Goal: Information Seeking & Learning: Learn about a topic

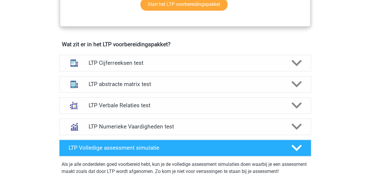
scroll to position [349, 0]
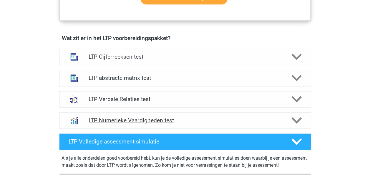
click at [138, 117] on h4 "LTP Numerieke Vaardigheden test" at bounding box center [185, 120] width 193 height 7
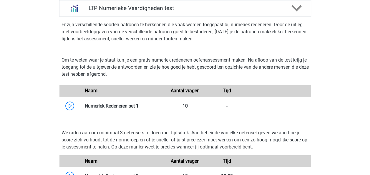
scroll to position [462, 0]
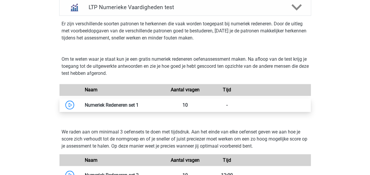
click at [139, 106] on link at bounding box center [139, 105] width 0 height 6
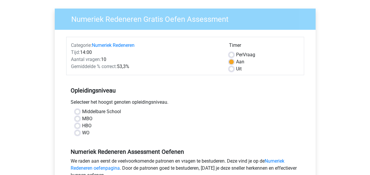
scroll to position [41, 0]
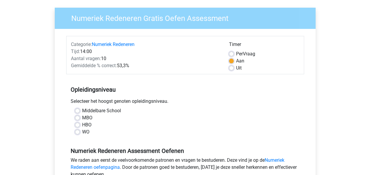
click at [82, 133] on label "WO" at bounding box center [85, 131] width 7 height 7
click at [80, 133] on input "WO" at bounding box center [77, 131] width 5 height 6
radio input "true"
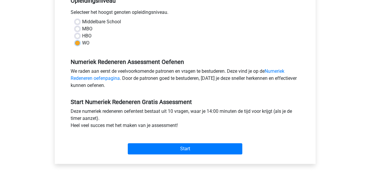
scroll to position [130, 0]
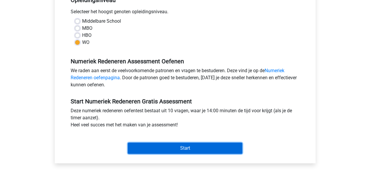
click at [157, 146] on input "Start" at bounding box center [185, 147] width 114 height 11
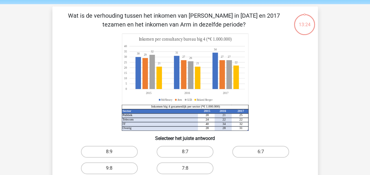
scroll to position [29, 0]
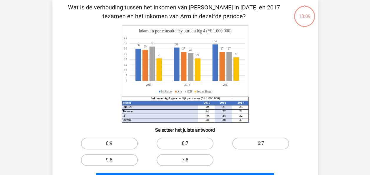
click at [189, 143] on label "8:7" at bounding box center [184, 143] width 57 height 12
click at [189, 143] on input "8:7" at bounding box center [187, 145] width 4 height 4
radio input "true"
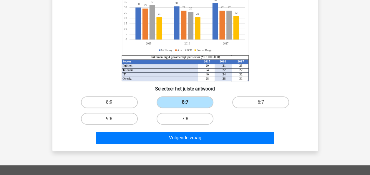
scroll to position [78, 0]
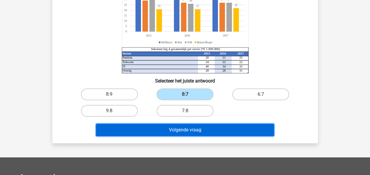
click at [175, 130] on button "Volgende vraag" at bounding box center [185, 130] width 178 height 12
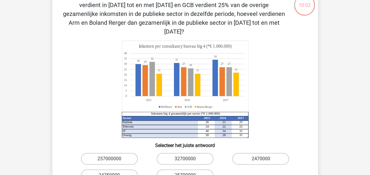
scroll to position [54, 0]
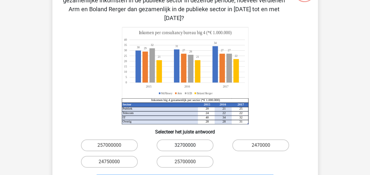
click at [186, 139] on label "32700000" at bounding box center [184, 145] width 57 height 12
click at [186, 145] on input "32700000" at bounding box center [187, 147] width 4 height 4
radio input "true"
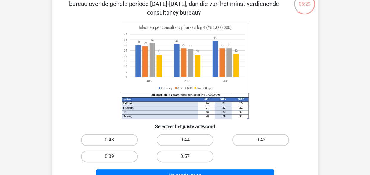
scroll to position [44, 0]
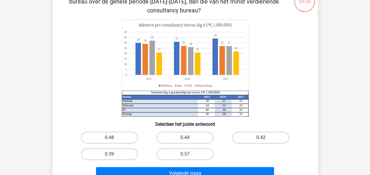
click at [254, 139] on label "0.42" at bounding box center [260, 137] width 57 height 12
click at [261, 139] on input "0.42" at bounding box center [263, 139] width 4 height 4
radio input "true"
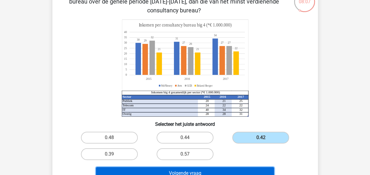
click at [211, 170] on button "Volgende vraag" at bounding box center [185, 173] width 178 height 12
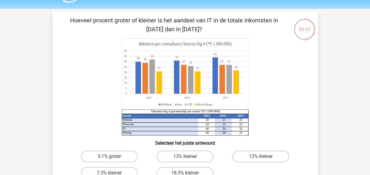
scroll to position [14, 0]
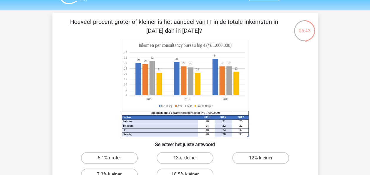
click at [71, 89] on icon "Sector 2015 2016 2017 Publiek 20 21 25 Telecom 24 22 22 IT 40 34 32 Overig 28 2…" at bounding box center [184, 88] width 237 height 97
drag, startPoint x: 71, startPoint y: 89, endPoint x: 80, endPoint y: 115, distance: 27.4
click at [80, 115] on icon "Sector 2015 2016 2017 Publiek 20 21 25 Telecom 24 22 22 IT 40 34 32 Overig 28 2…" at bounding box center [184, 88] width 237 height 97
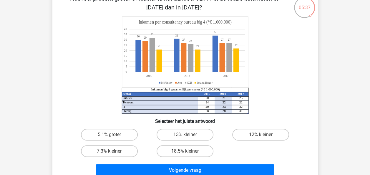
scroll to position [38, 0]
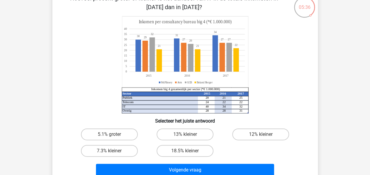
click at [112, 135] on input "5.1% groter" at bounding box center [111, 136] width 4 height 4
radio input "true"
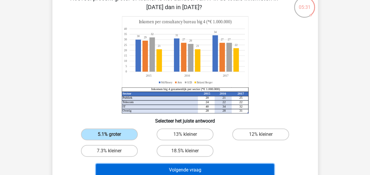
click at [172, 166] on button "Volgende vraag" at bounding box center [185, 170] width 178 height 12
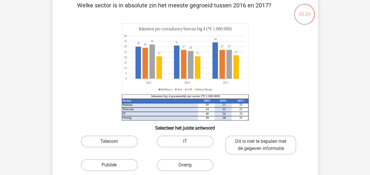
scroll to position [31, 0]
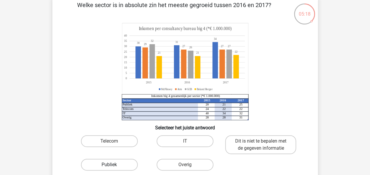
click at [121, 165] on label "Publiek" at bounding box center [109, 165] width 57 height 12
click at [113, 165] on input "Publiek" at bounding box center [111, 166] width 4 height 4
radio input "true"
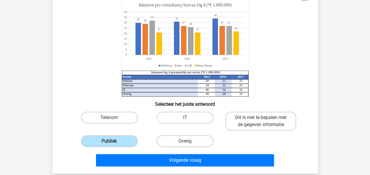
scroll to position [56, 0]
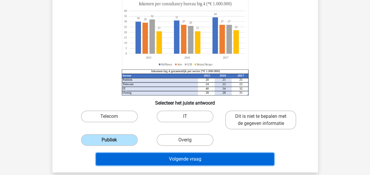
click at [187, 160] on button "Volgende vraag" at bounding box center [185, 159] width 178 height 12
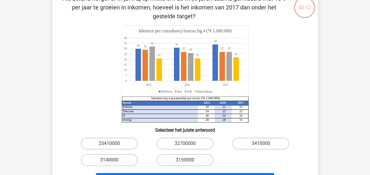
scroll to position [27, 0]
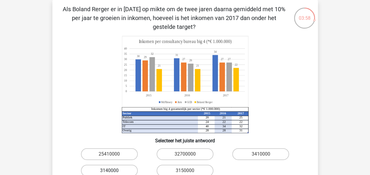
click at [126, 167] on label "3140000" at bounding box center [109, 170] width 57 height 12
click at [113, 170] on input "3140000" at bounding box center [111, 172] width 4 height 4
radio input "true"
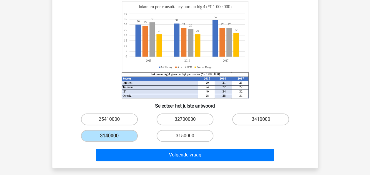
scroll to position [61, 0]
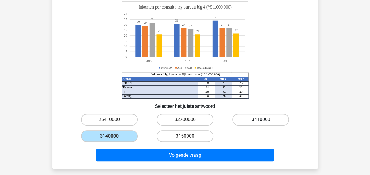
click at [254, 117] on label "3410000" at bounding box center [260, 120] width 57 height 12
click at [261, 119] on input "3410000" at bounding box center [263, 121] width 4 height 4
radio input "true"
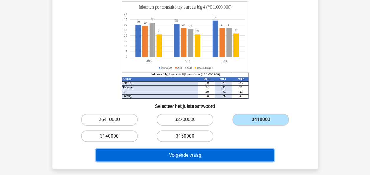
click at [195, 155] on button "Volgende vraag" at bounding box center [185, 155] width 178 height 12
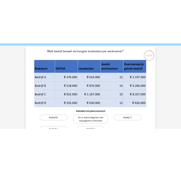
scroll to position [17, 0]
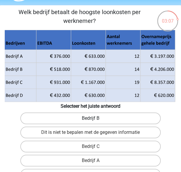
click at [108, 117] on label "Bedrijf B" at bounding box center [90, 119] width 141 height 12
click at [94, 119] on input "Bedrijf B" at bounding box center [93, 121] width 4 height 4
radio input "true"
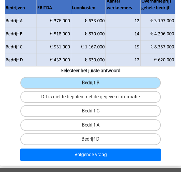
scroll to position [63, 0]
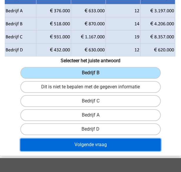
click at [114, 145] on button "Volgende vraag" at bounding box center [90, 145] width 141 height 12
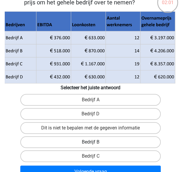
scroll to position [40, 0]
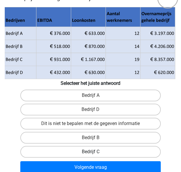
click at [88, 152] on label "Bedrijf C" at bounding box center [90, 152] width 141 height 12
click at [91, 152] on input "Bedrijf C" at bounding box center [93, 154] width 4 height 4
radio input "true"
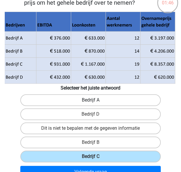
scroll to position [42, 0]
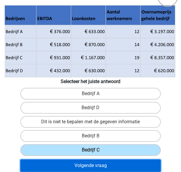
click at [90, 163] on button "Volgende vraag" at bounding box center [90, 166] width 141 height 12
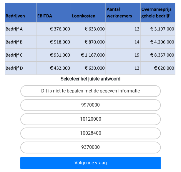
scroll to position [84, 0]
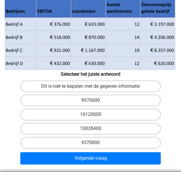
click at [106, 126] on div "10028400" at bounding box center [90, 129] width 180 height 14
click at [104, 123] on label "10028400" at bounding box center [90, 129] width 141 height 12
click at [94, 129] on input "10028400" at bounding box center [93, 131] width 4 height 4
radio input "true"
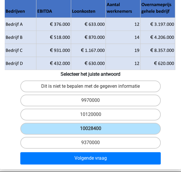
click at [99, 156] on div "Volgende vraag" at bounding box center [90, 159] width 180 height 15
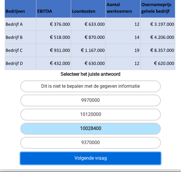
click at [105, 152] on button "Volgende vraag" at bounding box center [90, 158] width 141 height 12
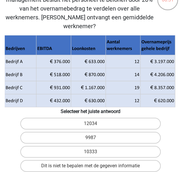
scroll to position [39, 0]
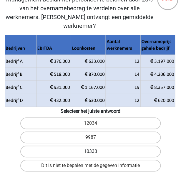
click at [118, 146] on label "10333" at bounding box center [90, 152] width 141 height 12
click at [94, 152] on input "10333" at bounding box center [93, 154] width 4 height 4
radio input "true"
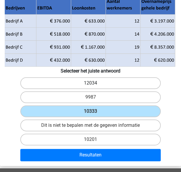
scroll to position [79, 0]
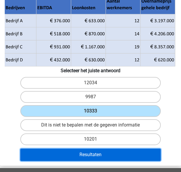
click at [122, 149] on button "Resultaten" at bounding box center [90, 155] width 141 height 12
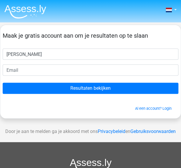
type input "[PERSON_NAME]"
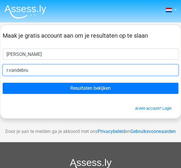
type input "[EMAIL_ADDRESS][DOMAIN_NAME]"
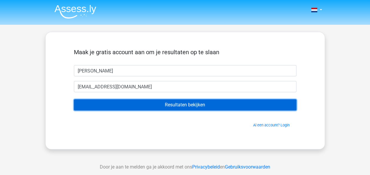
click at [140, 101] on input "Resultaten bekijken" at bounding box center [185, 104] width 222 height 11
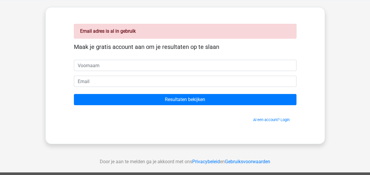
scroll to position [22, 0]
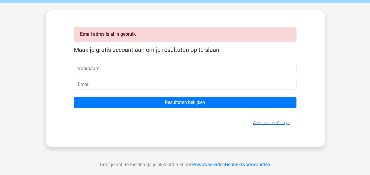
click at [271, 122] on link "Al een account? Login" at bounding box center [271, 122] width 36 height 4
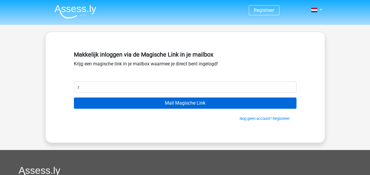
type input "[EMAIL_ADDRESS][DOMAIN_NAME]"
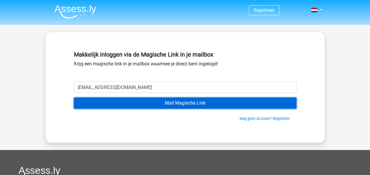
click at [153, 105] on input "Mail Magische Link" at bounding box center [185, 102] width 222 height 11
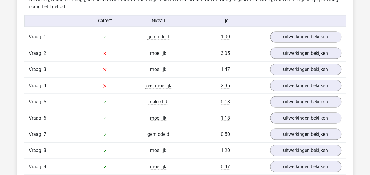
scroll to position [509, 0]
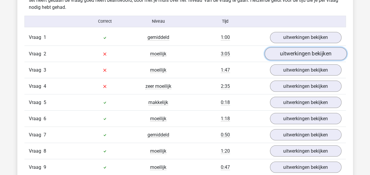
click at [291, 54] on link "uitwerkingen bekijken" at bounding box center [305, 53] width 82 height 13
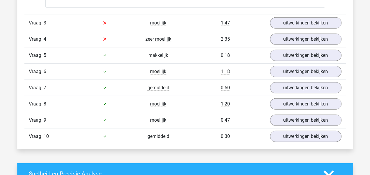
scroll to position [783, 0]
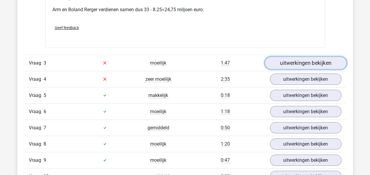
click at [282, 62] on link "uitwerkingen bekijken" at bounding box center [305, 62] width 82 height 13
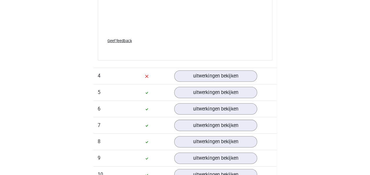
scroll to position [1213, 0]
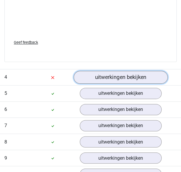
click at [106, 76] on link "uitwerkingen bekijken" at bounding box center [121, 77] width 94 height 13
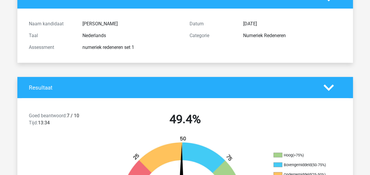
scroll to position [0, 0]
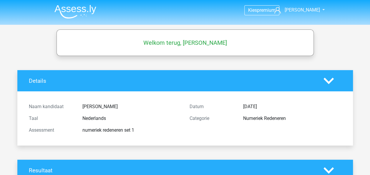
click at [328, 84] on icon at bounding box center [328, 81] width 10 height 10
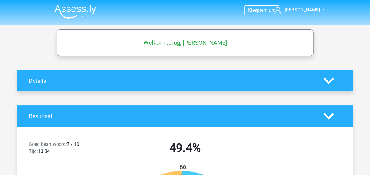
click at [85, 11] on img at bounding box center [75, 12] width 42 height 14
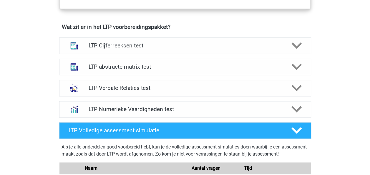
scroll to position [360, 0]
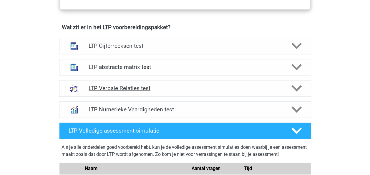
click at [136, 88] on h4 "LTP Verbale Relaties test" at bounding box center [185, 88] width 193 height 7
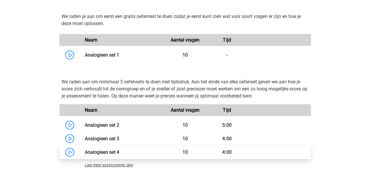
scroll to position [630, 0]
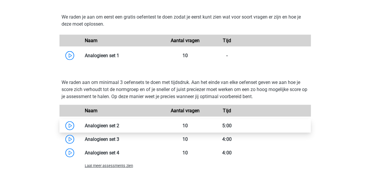
click at [119, 123] on link at bounding box center [119, 126] width 0 height 6
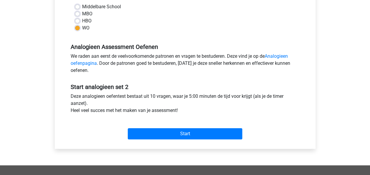
scroll to position [145, 0]
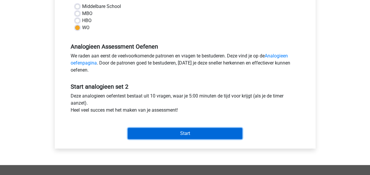
click at [167, 130] on input "Start" at bounding box center [185, 133] width 114 height 11
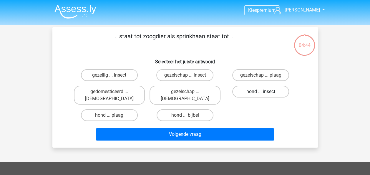
click at [254, 88] on label "hond ... insect" at bounding box center [260, 92] width 57 height 12
click at [261, 91] on input "hond ... insect" at bounding box center [263, 93] width 4 height 4
radio input "true"
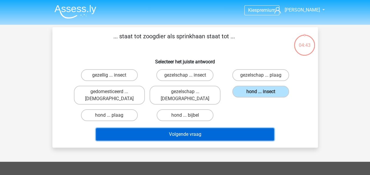
click at [220, 128] on button "Volgende vraag" at bounding box center [185, 134] width 178 height 12
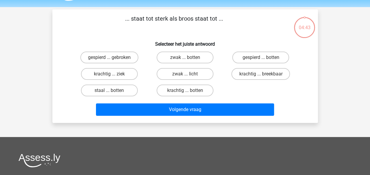
scroll to position [27, 0]
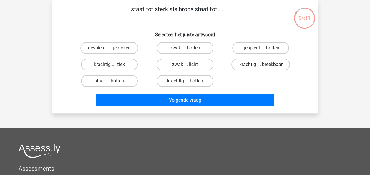
click at [251, 66] on label "krachtig ... breekbaar" at bounding box center [260, 65] width 59 height 12
click at [261, 66] on input "krachtig ... breekbaar" at bounding box center [263, 66] width 4 height 4
radio input "true"
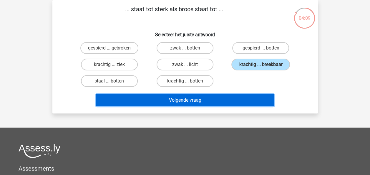
click at [201, 101] on button "Volgende vraag" at bounding box center [185, 100] width 178 height 12
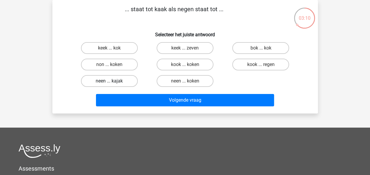
click at [97, 81] on label "neen ... kajak" at bounding box center [109, 81] width 57 height 12
click at [109, 81] on input "neen ... kajak" at bounding box center [111, 83] width 4 height 4
radio input "true"
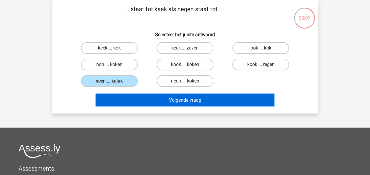
click at [178, 101] on button "Volgende vraag" at bounding box center [185, 100] width 178 height 12
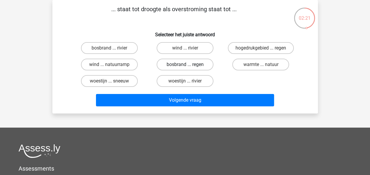
click at [175, 64] on label "bosbrand ... regen" at bounding box center [184, 65] width 57 height 12
click at [185, 64] on input "bosbrand ... regen" at bounding box center [187, 66] width 4 height 4
radio input "true"
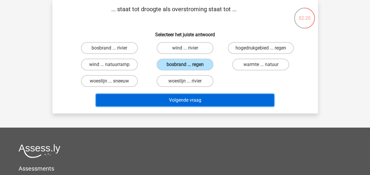
click at [173, 98] on button "Volgende vraag" at bounding box center [185, 100] width 178 height 12
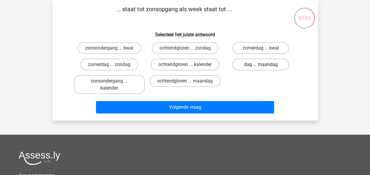
click at [257, 66] on label "dag ... maandag" at bounding box center [260, 65] width 57 height 12
click at [261, 66] on input "dag ... maandag" at bounding box center [263, 66] width 4 height 4
radio input "true"
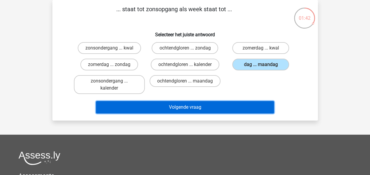
click at [217, 111] on button "Volgende vraag" at bounding box center [185, 107] width 178 height 12
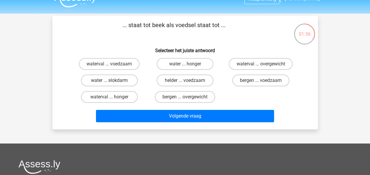
scroll to position [11, 0]
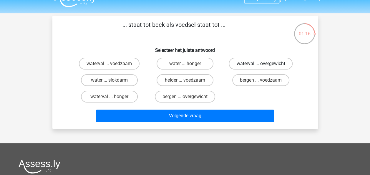
click at [246, 62] on label "waterval ... overgewicht" at bounding box center [261, 64] width 64 height 12
click at [261, 64] on input "waterval ... overgewicht" at bounding box center [263, 66] width 4 height 4
radio input "true"
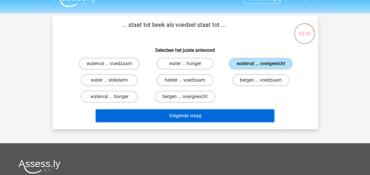
click at [228, 117] on button "Volgende vraag" at bounding box center [185, 115] width 178 height 12
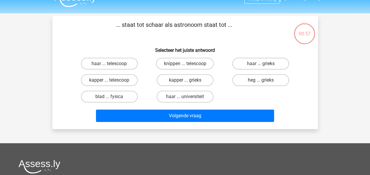
scroll to position [27, 0]
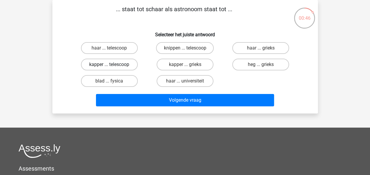
click at [98, 65] on label "kapper ... telescoop" at bounding box center [109, 65] width 57 height 12
click at [109, 65] on input "kapper ... telescoop" at bounding box center [111, 66] width 4 height 4
radio input "true"
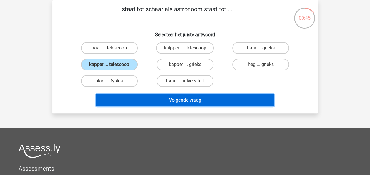
click at [167, 104] on button "Volgende vraag" at bounding box center [185, 100] width 178 height 12
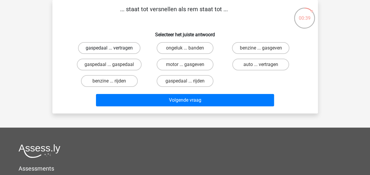
click at [109, 47] on label "gaspedaal ... vertragen" at bounding box center [109, 48] width 62 height 12
click at [109, 48] on input "gaspedaal ... vertragen" at bounding box center [111, 50] width 4 height 4
radio input "true"
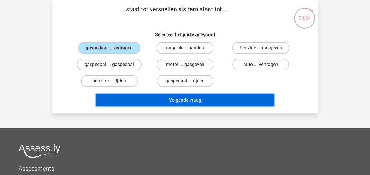
click at [149, 101] on button "Volgende vraag" at bounding box center [185, 100] width 178 height 12
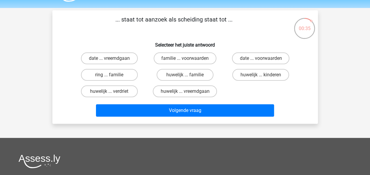
scroll to position [16, 0]
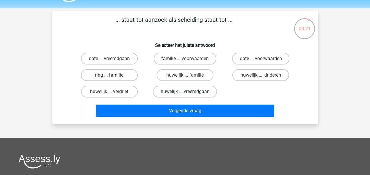
click at [205, 94] on label "huwelijk ... vreemdgaan" at bounding box center [185, 92] width 64 height 12
click at [189, 94] on input "huwelijk ... vreemdgaan" at bounding box center [187, 93] width 4 height 4
radio input "true"
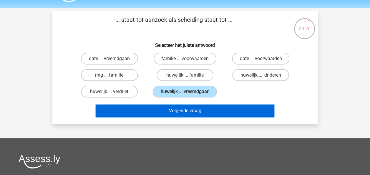
click at [194, 111] on button "Volgende vraag" at bounding box center [185, 110] width 178 height 12
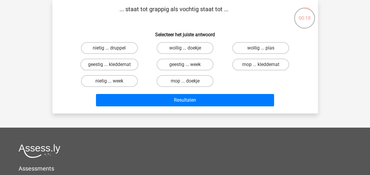
scroll to position [19, 0]
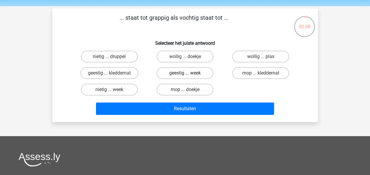
click at [167, 75] on label "geestig ... week" at bounding box center [184, 73] width 57 height 12
click at [185, 75] on input "geestig ... week" at bounding box center [187, 75] width 4 height 4
radio input "true"
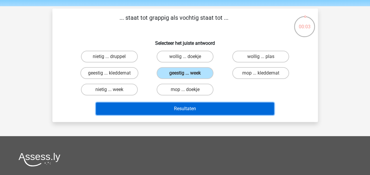
click at [186, 107] on button "Resultaten" at bounding box center [185, 108] width 178 height 12
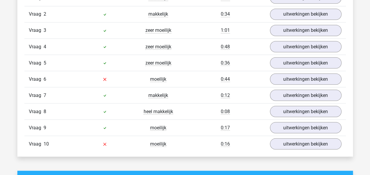
scroll to position [517, 0]
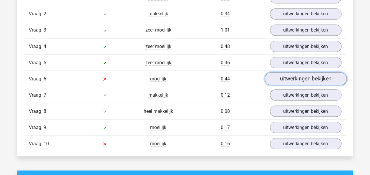
click at [284, 77] on link "uitwerkingen bekijken" at bounding box center [305, 78] width 82 height 13
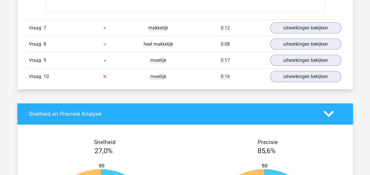
scroll to position [897, 0]
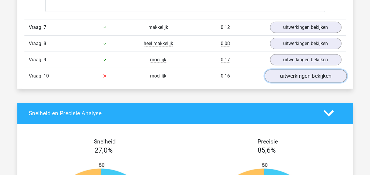
click at [298, 73] on link "uitwerkingen bekijken" at bounding box center [305, 75] width 82 height 13
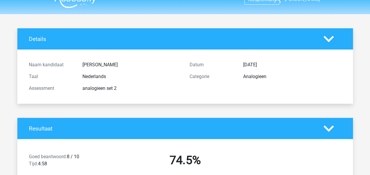
scroll to position [0, 0]
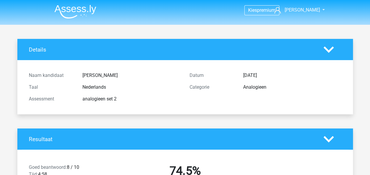
click at [78, 9] on img at bounding box center [75, 12] width 42 height 14
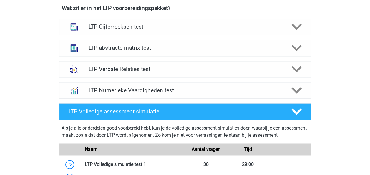
scroll to position [379, 0]
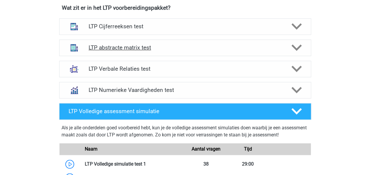
click at [165, 50] on h4 "LTP abstracte matrix test" at bounding box center [185, 47] width 193 height 7
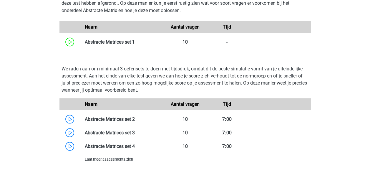
scroll to position [546, 0]
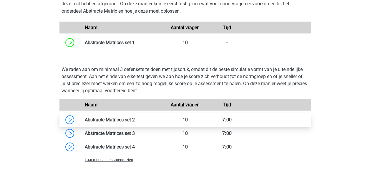
drag, startPoint x: 74, startPoint y: 110, endPoint x: 74, endPoint y: 114, distance: 4.2
click at [74, 110] on div "Naam Aantal vragen Tijd" at bounding box center [184, 132] width 247 height 66
click at [135, 117] on link at bounding box center [135, 119] width 0 height 6
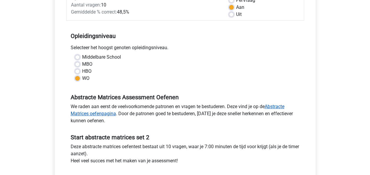
scroll to position [118, 0]
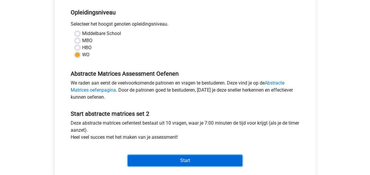
click at [185, 157] on input "Start" at bounding box center [185, 160] width 114 height 11
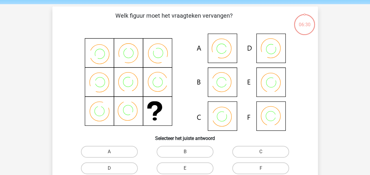
scroll to position [29, 0]
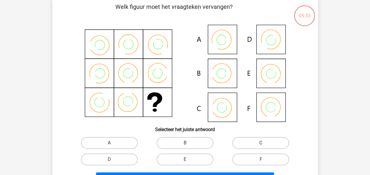
click at [273, 143] on label "C" at bounding box center [260, 143] width 57 height 12
click at [264, 143] on input "C" at bounding box center [263, 145] width 4 height 4
radio input "true"
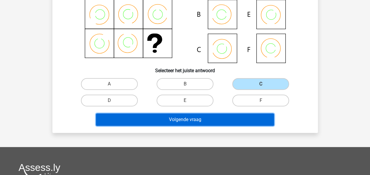
click at [192, 125] on button "Volgende vraag" at bounding box center [185, 119] width 178 height 12
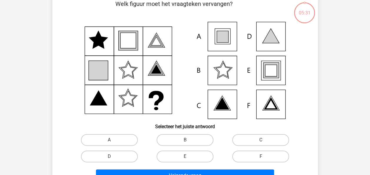
scroll to position [27, 0]
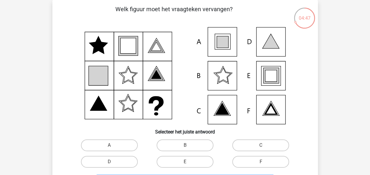
click at [269, 76] on icon at bounding box center [270, 75] width 11 height 11
click at [202, 158] on label "E" at bounding box center [184, 162] width 57 height 12
click at [189, 161] on input "E" at bounding box center [187, 163] width 4 height 4
radio input "true"
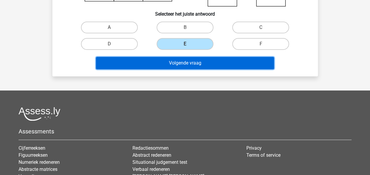
drag, startPoint x: 164, startPoint y: 65, endPoint x: 162, endPoint y: 62, distance: 3.4
click at [164, 65] on button "Volgende vraag" at bounding box center [185, 63] width 178 height 12
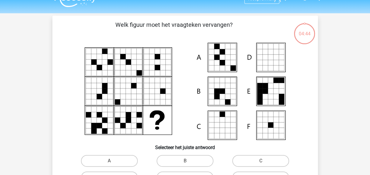
scroll to position [29, 0]
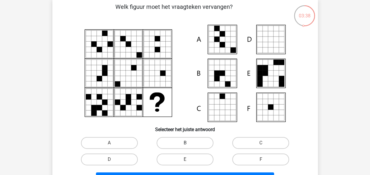
click at [191, 141] on label "B" at bounding box center [184, 143] width 57 height 12
click at [189, 143] on input "B" at bounding box center [187, 145] width 4 height 4
radio input "true"
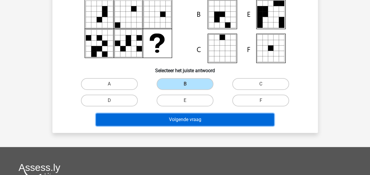
click at [193, 125] on button "Volgende vraag" at bounding box center [185, 119] width 178 height 12
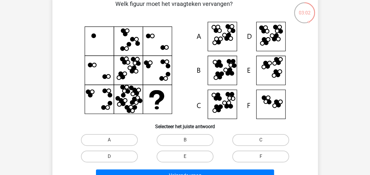
scroll to position [27, 0]
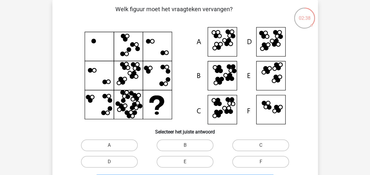
drag, startPoint x: 208, startPoint y: 146, endPoint x: 230, endPoint y: 142, distance: 22.7
click at [230, 142] on div "A B C D E" at bounding box center [184, 153] width 227 height 33
click at [207, 147] on label "B" at bounding box center [184, 145] width 57 height 12
click at [189, 147] on input "B" at bounding box center [187, 147] width 4 height 4
radio input "true"
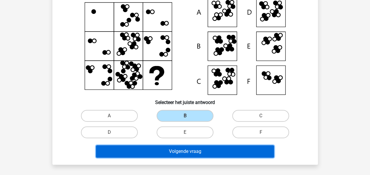
click at [221, 150] on button "Volgende vraag" at bounding box center [185, 151] width 178 height 12
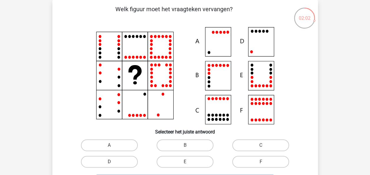
click at [136, 158] on label "D" at bounding box center [109, 162] width 57 height 12
click at [113, 161] on input "D" at bounding box center [111, 163] width 4 height 4
radio input "true"
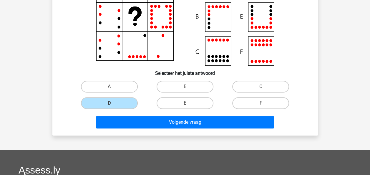
scroll to position [86, 0]
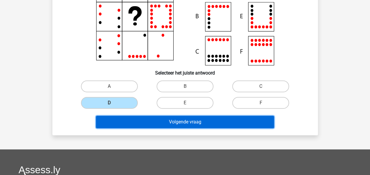
click at [163, 123] on button "Volgende vraag" at bounding box center [185, 122] width 178 height 12
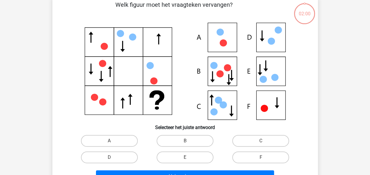
scroll to position [27, 0]
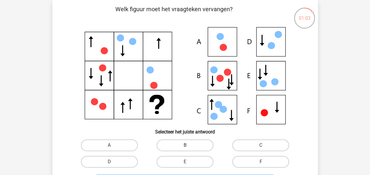
click at [195, 145] on label "B" at bounding box center [184, 145] width 57 height 12
click at [189, 145] on input "B" at bounding box center [187, 147] width 4 height 4
radio input "true"
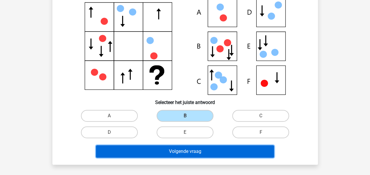
click at [189, 154] on button "Volgende vraag" at bounding box center [185, 151] width 178 height 12
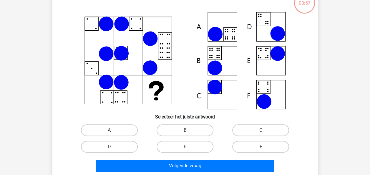
scroll to position [27, 0]
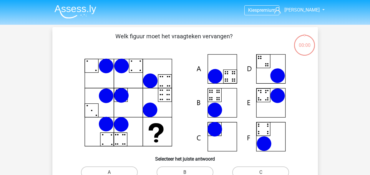
scroll to position [27, 0]
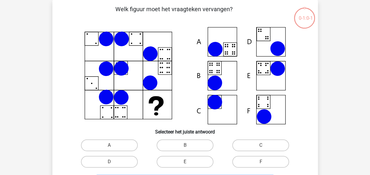
click at [254, 148] on label "C" at bounding box center [260, 145] width 57 height 12
click at [261, 148] on input "C" at bounding box center [263, 147] width 4 height 4
radio input "true"
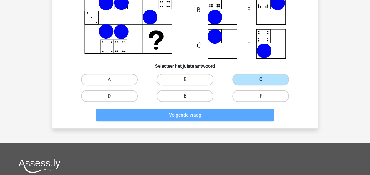
scroll to position [56, 0]
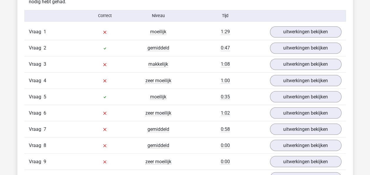
scroll to position [471, 0]
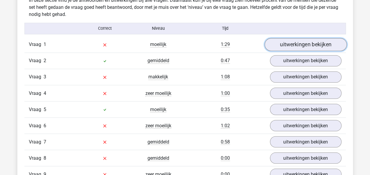
click at [319, 42] on link "uitwerkingen bekijken" at bounding box center [305, 44] width 82 height 13
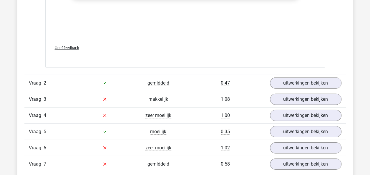
scroll to position [862, 0]
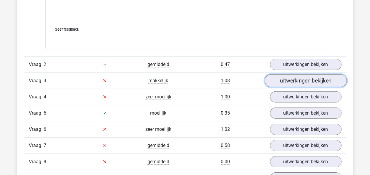
click at [282, 82] on link "uitwerkingen bekijken" at bounding box center [305, 80] width 82 height 13
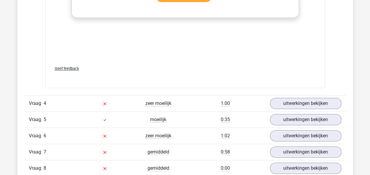
scroll to position [1250, 0]
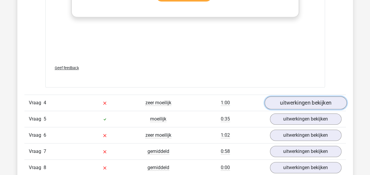
click at [290, 98] on link "uitwerkingen bekijken" at bounding box center [305, 102] width 82 height 13
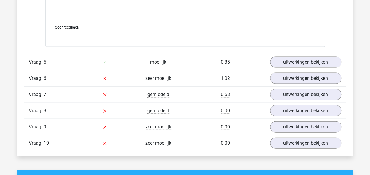
scroll to position [1702, 0]
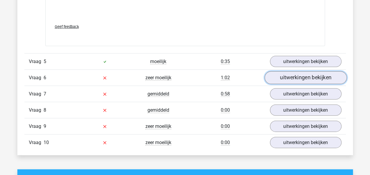
click at [301, 74] on link "uitwerkingen bekijken" at bounding box center [305, 77] width 82 height 13
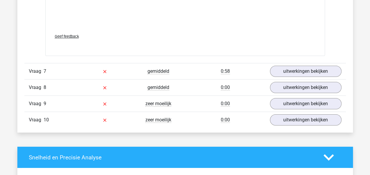
scroll to position [2121, 0]
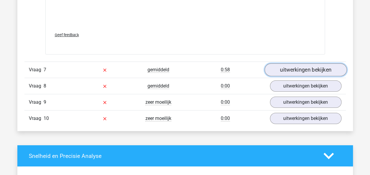
click at [298, 63] on link "uitwerkingen bekijken" at bounding box center [305, 69] width 82 height 13
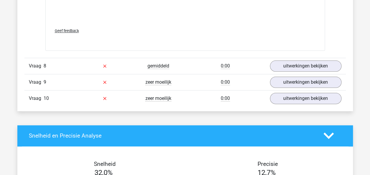
scroll to position [2536, 0]
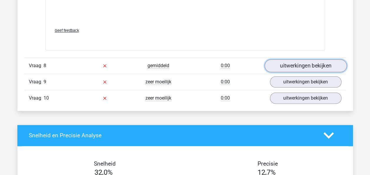
click at [299, 59] on link "uitwerkingen bekijken" at bounding box center [305, 65] width 82 height 13
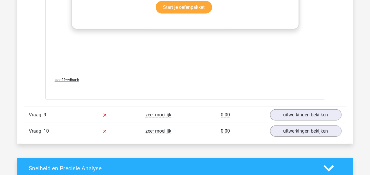
scroll to position [2941, 0]
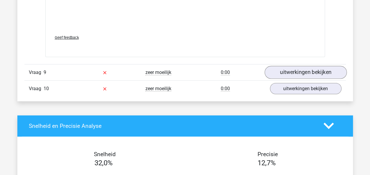
drag, startPoint x: 271, startPoint y: 62, endPoint x: 277, endPoint y: 66, distance: 7.2
click at [271, 67] on div "uitwerkingen bekijken" at bounding box center [305, 72] width 80 height 11
click at [283, 67] on link "uitwerkingen bekijken" at bounding box center [305, 72] width 82 height 13
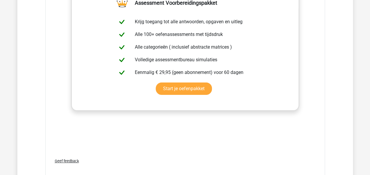
scroll to position [3323, 0]
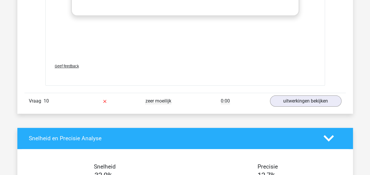
click at [302, 104] on div "Vraag 10 zeer moeilijk 0:00 uitwerkingen bekijken" at bounding box center [184, 101] width 321 height 16
click at [304, 99] on link "uitwerkingen bekijken" at bounding box center [305, 100] width 82 height 13
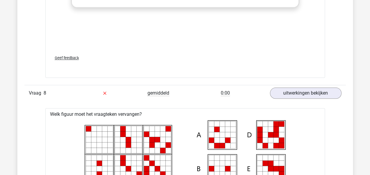
scroll to position [2426, 0]
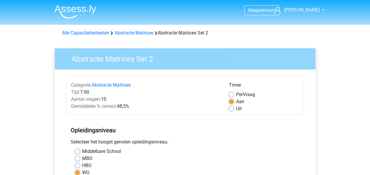
scroll to position [118, 0]
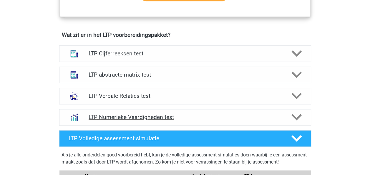
scroll to position [340, 0]
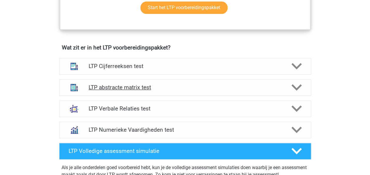
click at [146, 92] on div "LTP abstracte matrix test" at bounding box center [185, 87] width 252 height 16
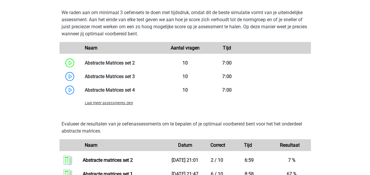
scroll to position [634, 0]
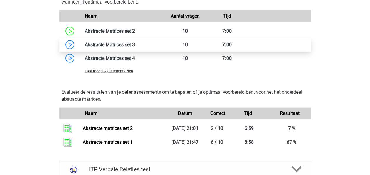
click at [135, 45] on link at bounding box center [135, 45] width 0 height 6
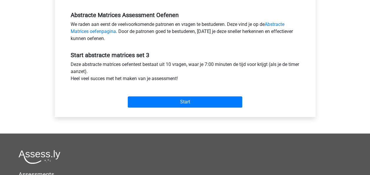
scroll to position [176, 0]
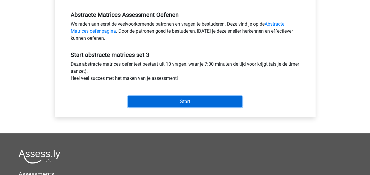
click at [144, 103] on input "Start" at bounding box center [185, 101] width 114 height 11
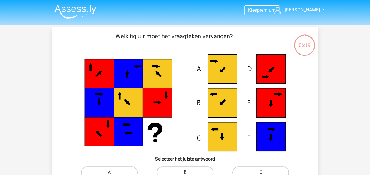
click at [194, 168] on label "B" at bounding box center [184, 172] width 57 height 12
click at [189, 172] on input "B" at bounding box center [187, 174] width 4 height 4
radio input "true"
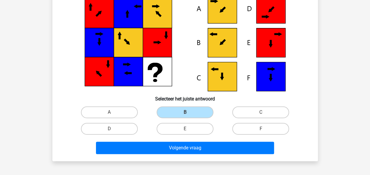
scroll to position [60, 0]
click at [194, 154] on div "Volgende vraag" at bounding box center [184, 148] width 227 height 15
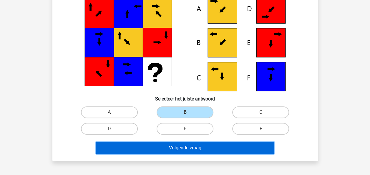
click at [191, 149] on button "Volgende vraag" at bounding box center [185, 147] width 178 height 12
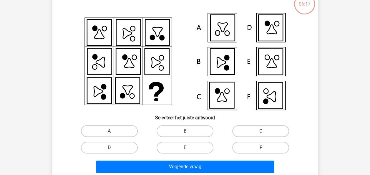
scroll to position [27, 0]
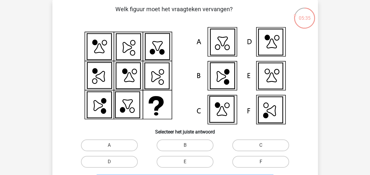
click at [254, 163] on label "F" at bounding box center [260, 162] width 57 height 12
click at [261, 163] on input "F" at bounding box center [263, 163] width 4 height 4
radio input "true"
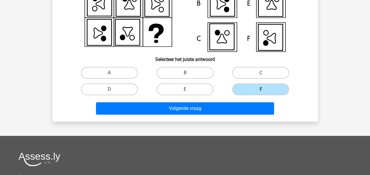
scroll to position [115, 0]
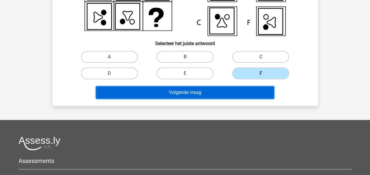
click at [198, 92] on button "Volgende vraag" at bounding box center [185, 92] width 178 height 12
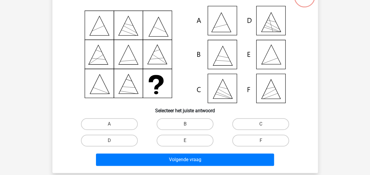
scroll to position [27, 0]
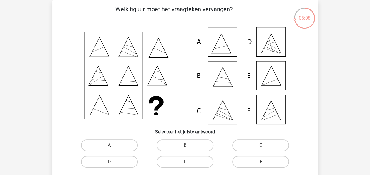
click at [134, 136] on div "Welk figuur moet het vraagteken vervangen?" at bounding box center [185, 97] width 261 height 184
click at [132, 146] on label "A" at bounding box center [109, 145] width 57 height 12
click at [113, 146] on input "A" at bounding box center [111, 147] width 4 height 4
radio input "true"
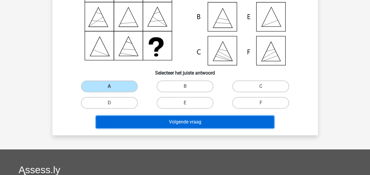
click at [171, 123] on button "Volgende vraag" at bounding box center [185, 122] width 178 height 12
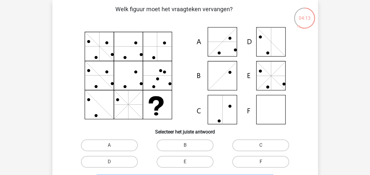
click at [236, 161] on label "F" at bounding box center [260, 162] width 57 height 12
click at [261, 161] on input "F" at bounding box center [263, 163] width 4 height 4
radio input "true"
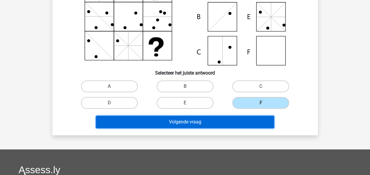
click at [194, 127] on button "Volgende vraag" at bounding box center [185, 122] width 178 height 12
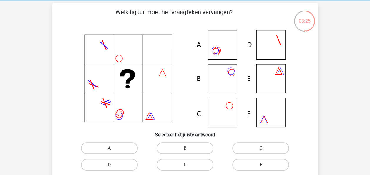
scroll to position [29, 0]
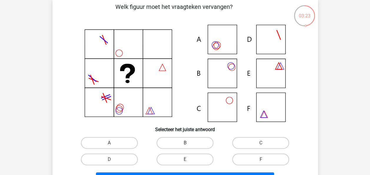
click at [201, 144] on label "B" at bounding box center [184, 143] width 57 height 12
click at [189, 144] on input "B" at bounding box center [187, 145] width 4 height 4
radio input "true"
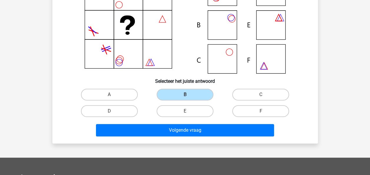
scroll to position [118, 0]
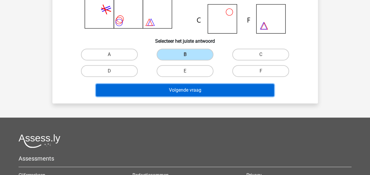
click at [177, 93] on button "Volgende vraag" at bounding box center [185, 90] width 178 height 12
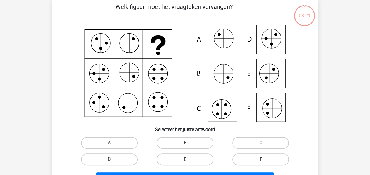
scroll to position [27, 0]
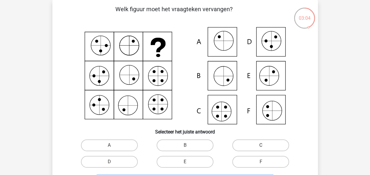
click at [237, 140] on label "C" at bounding box center [260, 145] width 57 height 12
click at [261, 145] on input "C" at bounding box center [263, 147] width 4 height 4
radio input "true"
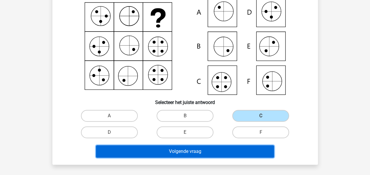
click at [236, 146] on button "Volgende vraag" at bounding box center [185, 151] width 178 height 12
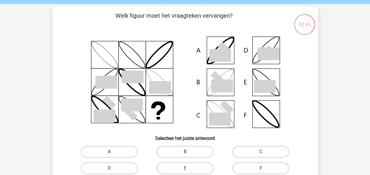
scroll to position [29, 0]
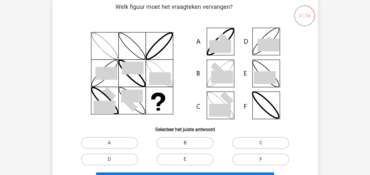
click at [193, 137] on label "B" at bounding box center [184, 143] width 57 height 12
click at [189, 143] on input "B" at bounding box center [187, 145] width 4 height 4
radio input "true"
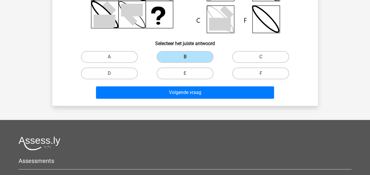
scroll to position [118, 0]
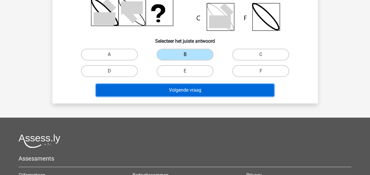
click at [170, 88] on button "Volgende vraag" at bounding box center [185, 90] width 178 height 12
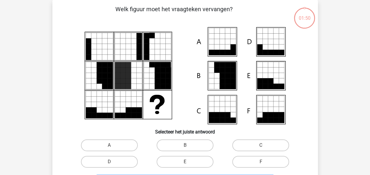
scroll to position [27, 0]
click at [246, 144] on label "C" at bounding box center [260, 145] width 57 height 12
click at [261, 145] on input "C" at bounding box center [263, 147] width 4 height 4
radio input "true"
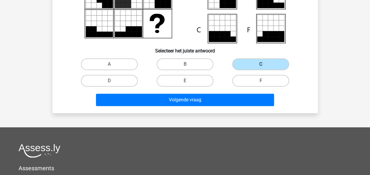
scroll to position [115, 0]
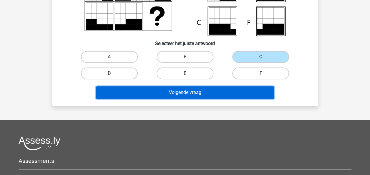
click at [170, 94] on button "Volgende vraag" at bounding box center [185, 92] width 178 height 12
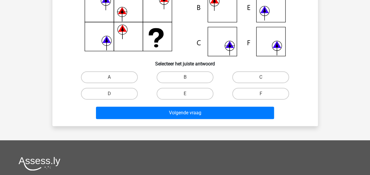
scroll to position [27, 0]
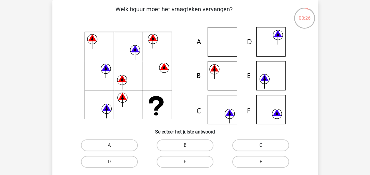
click at [234, 144] on label "C" at bounding box center [260, 145] width 57 height 12
click at [261, 145] on input "C" at bounding box center [263, 147] width 4 height 4
radio input "true"
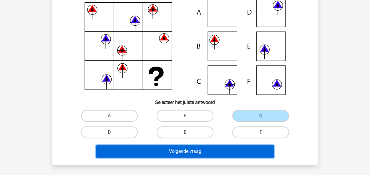
click at [242, 151] on button "Volgende vraag" at bounding box center [185, 151] width 178 height 12
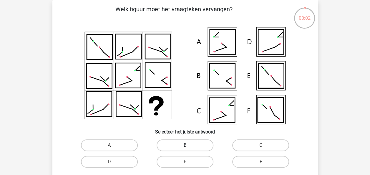
click at [172, 141] on label "B" at bounding box center [184, 145] width 57 height 12
click at [185, 145] on input "B" at bounding box center [187, 147] width 4 height 4
radio input "true"
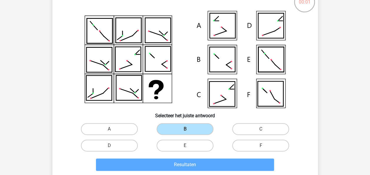
scroll to position [56, 0]
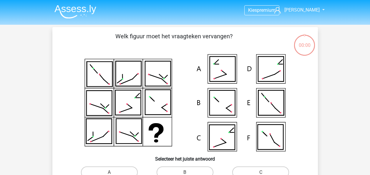
scroll to position [56, 0]
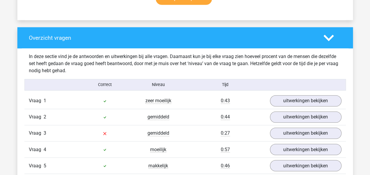
scroll to position [441, 0]
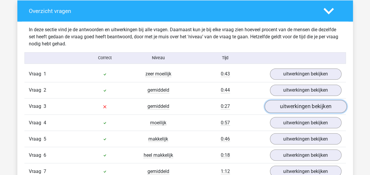
click at [284, 108] on link "uitwerkingen bekijken" at bounding box center [305, 106] width 82 height 13
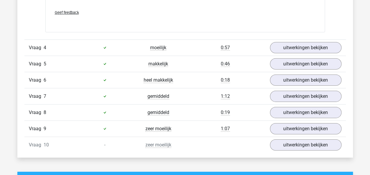
scroll to position [912, 0]
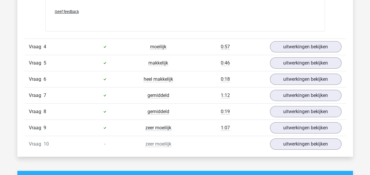
click at [286, 55] on div "Vraag 5 makkelijk 0:46 uitwerkingen bekijken" at bounding box center [184, 63] width 321 height 16
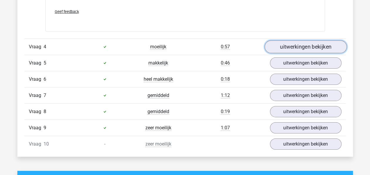
click at [285, 47] on link "uitwerkingen bekijken" at bounding box center [305, 46] width 82 height 13
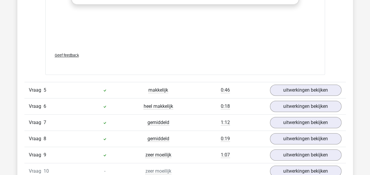
scroll to position [1317, 0]
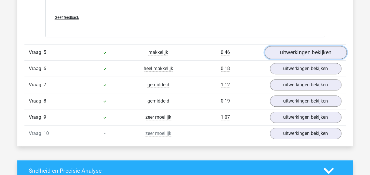
click at [283, 46] on link "uitwerkingen bekijken" at bounding box center [305, 52] width 82 height 13
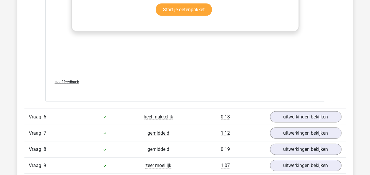
scroll to position [1699, 0]
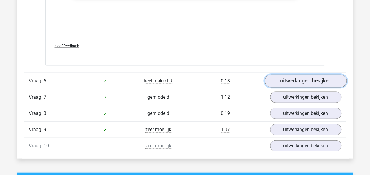
click at [320, 79] on link "uitwerkingen bekijken" at bounding box center [305, 80] width 82 height 13
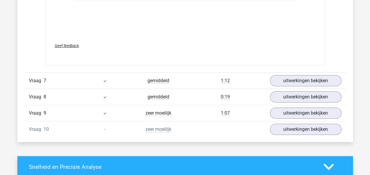
scroll to position [2111, 0]
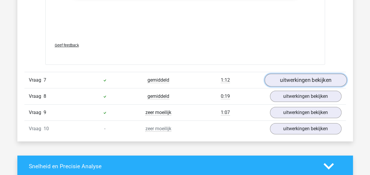
click at [312, 77] on link "uitwerkingen bekijken" at bounding box center [305, 80] width 82 height 13
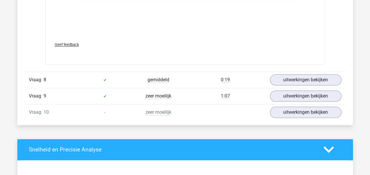
scroll to position [2523, 0]
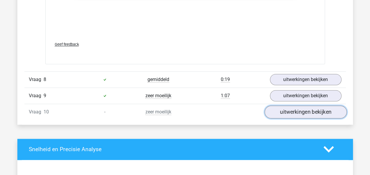
click at [290, 111] on link "uitwerkingen bekijken" at bounding box center [305, 111] width 82 height 13
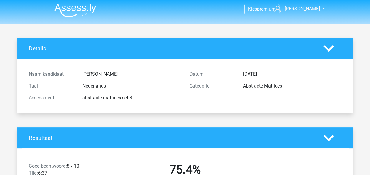
scroll to position [0, 0]
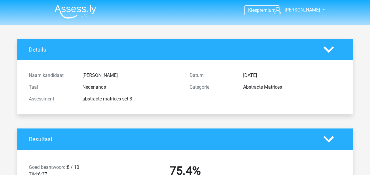
click at [321, 45] on div at bounding box center [332, 49] width 27 height 10
click at [326, 49] on polygon at bounding box center [328, 49] width 10 height 6
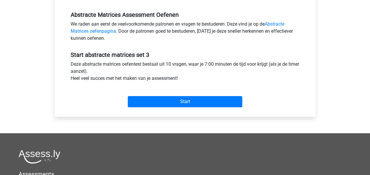
scroll to position [59, 0]
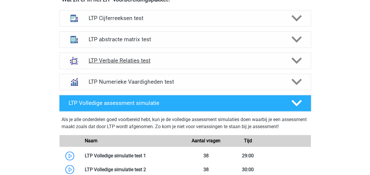
scroll to position [398, 0]
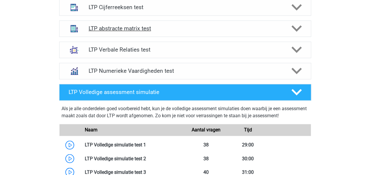
click at [116, 34] on div "LTP abstracte matrix test" at bounding box center [185, 28] width 252 height 16
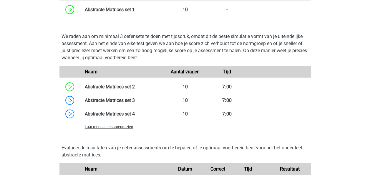
scroll to position [634, 0]
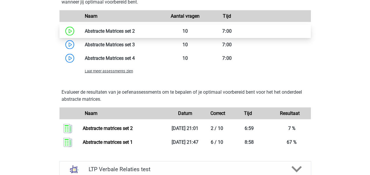
click at [135, 31] on link at bounding box center [135, 31] width 0 height 6
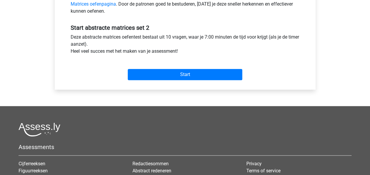
scroll to position [147, 0]
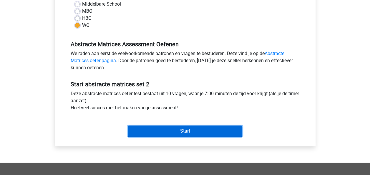
click at [172, 128] on input "Start" at bounding box center [185, 130] width 114 height 11
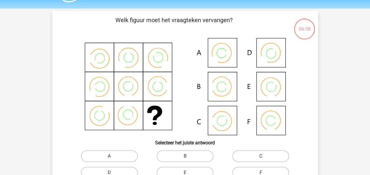
scroll to position [29, 0]
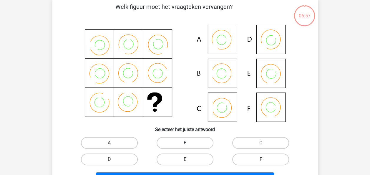
click at [192, 142] on label "B" at bounding box center [184, 143] width 57 height 12
click at [189, 143] on input "B" at bounding box center [187, 145] width 4 height 4
radio input "true"
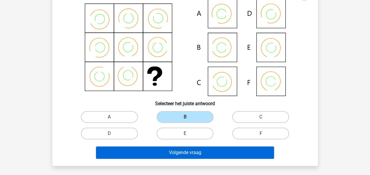
scroll to position [88, 0]
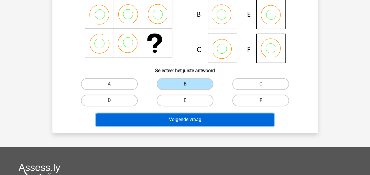
click at [179, 123] on button "Volgende vraag" at bounding box center [185, 119] width 178 height 12
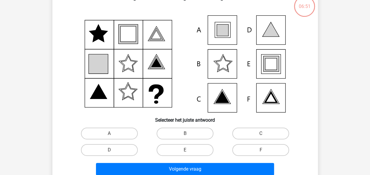
scroll to position [56, 0]
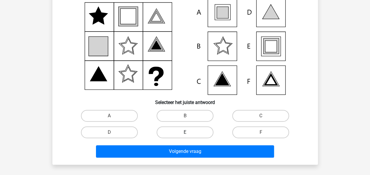
click at [201, 133] on label "E" at bounding box center [184, 132] width 57 height 12
click at [189, 133] on input "E" at bounding box center [187, 134] width 4 height 4
radio input "true"
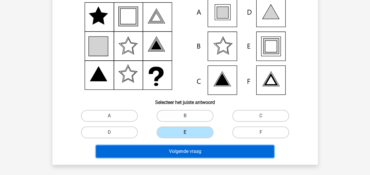
click at [206, 146] on button "Volgende vraag" at bounding box center [185, 151] width 178 height 12
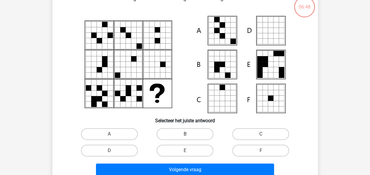
scroll to position [27, 0]
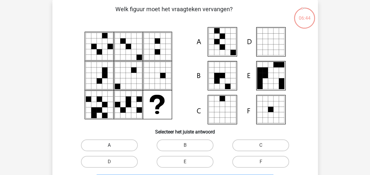
click at [119, 147] on label "A" at bounding box center [109, 145] width 57 height 12
click at [113, 147] on input "A" at bounding box center [111, 147] width 4 height 4
radio input "true"
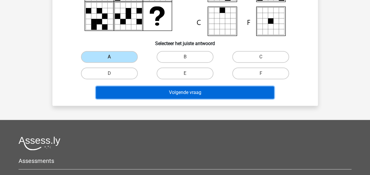
click at [142, 91] on button "Volgende vraag" at bounding box center [185, 92] width 178 height 12
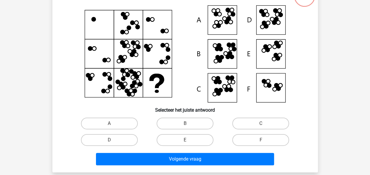
scroll to position [28, 0]
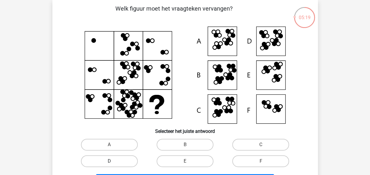
click at [118, 159] on label "D" at bounding box center [109, 161] width 57 height 12
click at [113, 161] on input "D" at bounding box center [111, 163] width 4 height 4
radio input "true"
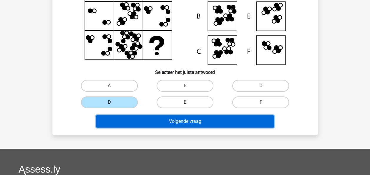
click at [195, 119] on button "Volgende vraag" at bounding box center [185, 121] width 178 height 12
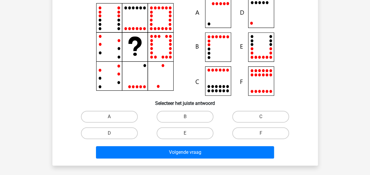
scroll to position [56, 0]
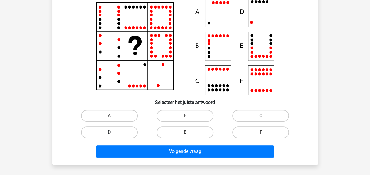
click at [126, 131] on label "D" at bounding box center [109, 132] width 57 height 12
click at [113, 132] on input "D" at bounding box center [111, 134] width 4 height 4
radio input "true"
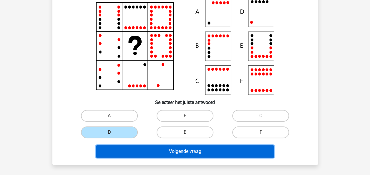
click at [144, 146] on button "Volgende vraag" at bounding box center [185, 151] width 178 height 12
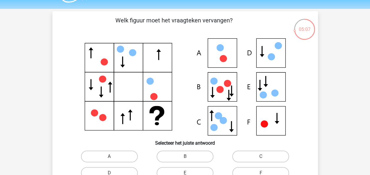
scroll to position [29, 0]
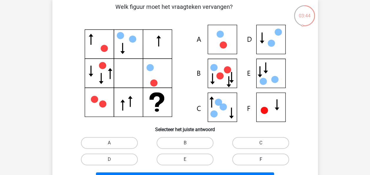
click at [254, 163] on label "F" at bounding box center [260, 159] width 57 height 12
click at [261, 163] on input "F" at bounding box center [263, 161] width 4 height 4
radio input "true"
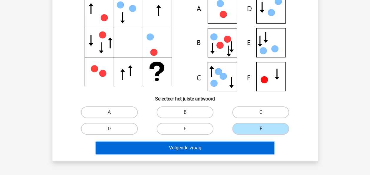
click at [219, 144] on button "Volgende vraag" at bounding box center [185, 147] width 178 height 12
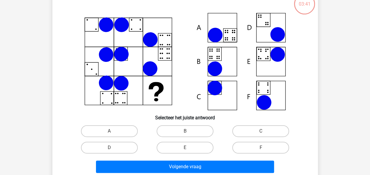
scroll to position [27, 0]
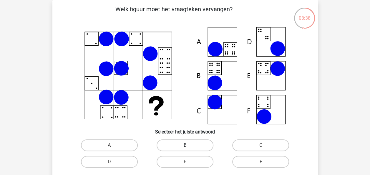
click at [176, 145] on label "B" at bounding box center [184, 145] width 57 height 12
click at [185, 145] on input "B" at bounding box center [187, 147] width 4 height 4
radio input "true"
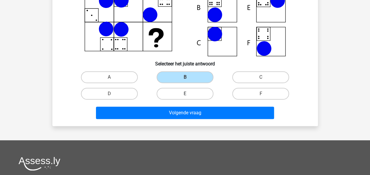
scroll to position [86, 0]
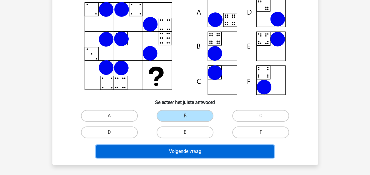
click at [163, 148] on button "Volgende vraag" at bounding box center [185, 151] width 178 height 12
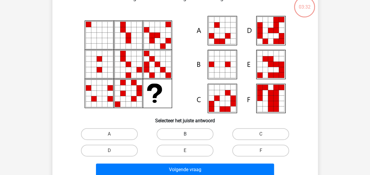
scroll to position [27, 0]
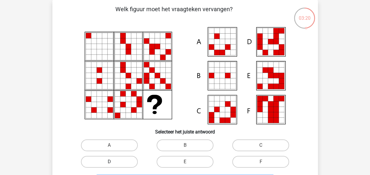
click at [94, 159] on label "D" at bounding box center [109, 162] width 57 height 12
click at [109, 161] on input "D" at bounding box center [111, 163] width 4 height 4
radio input "true"
click at [200, 156] on label "E" at bounding box center [184, 162] width 57 height 12
click at [189, 161] on input "E" at bounding box center [187, 163] width 4 height 4
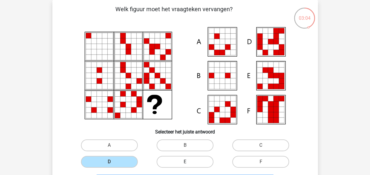
radio input "true"
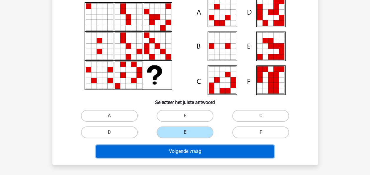
click at [206, 150] on button "Volgende vraag" at bounding box center [185, 151] width 178 height 12
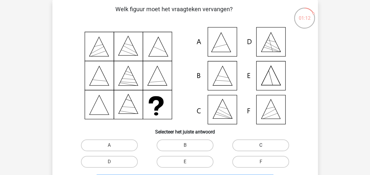
click at [243, 147] on label "C" at bounding box center [260, 145] width 57 height 12
click at [261, 147] on input "C" at bounding box center [263, 147] width 4 height 4
radio input "true"
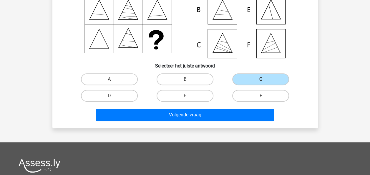
scroll to position [115, 0]
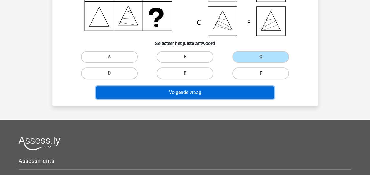
click at [189, 96] on button "Volgende vraag" at bounding box center [185, 92] width 178 height 12
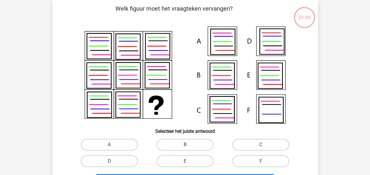
scroll to position [27, 0]
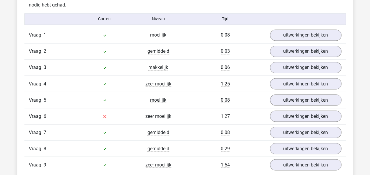
scroll to position [480, 0]
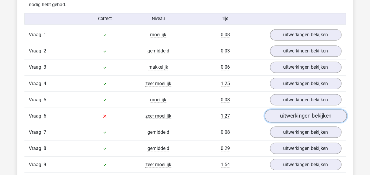
click at [283, 112] on link "uitwerkingen bekijken" at bounding box center [305, 115] width 82 height 13
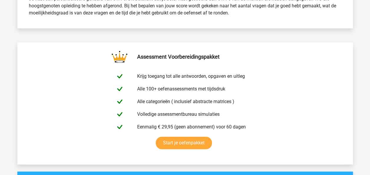
scroll to position [270, 0]
